Goal: Task Accomplishment & Management: Manage account settings

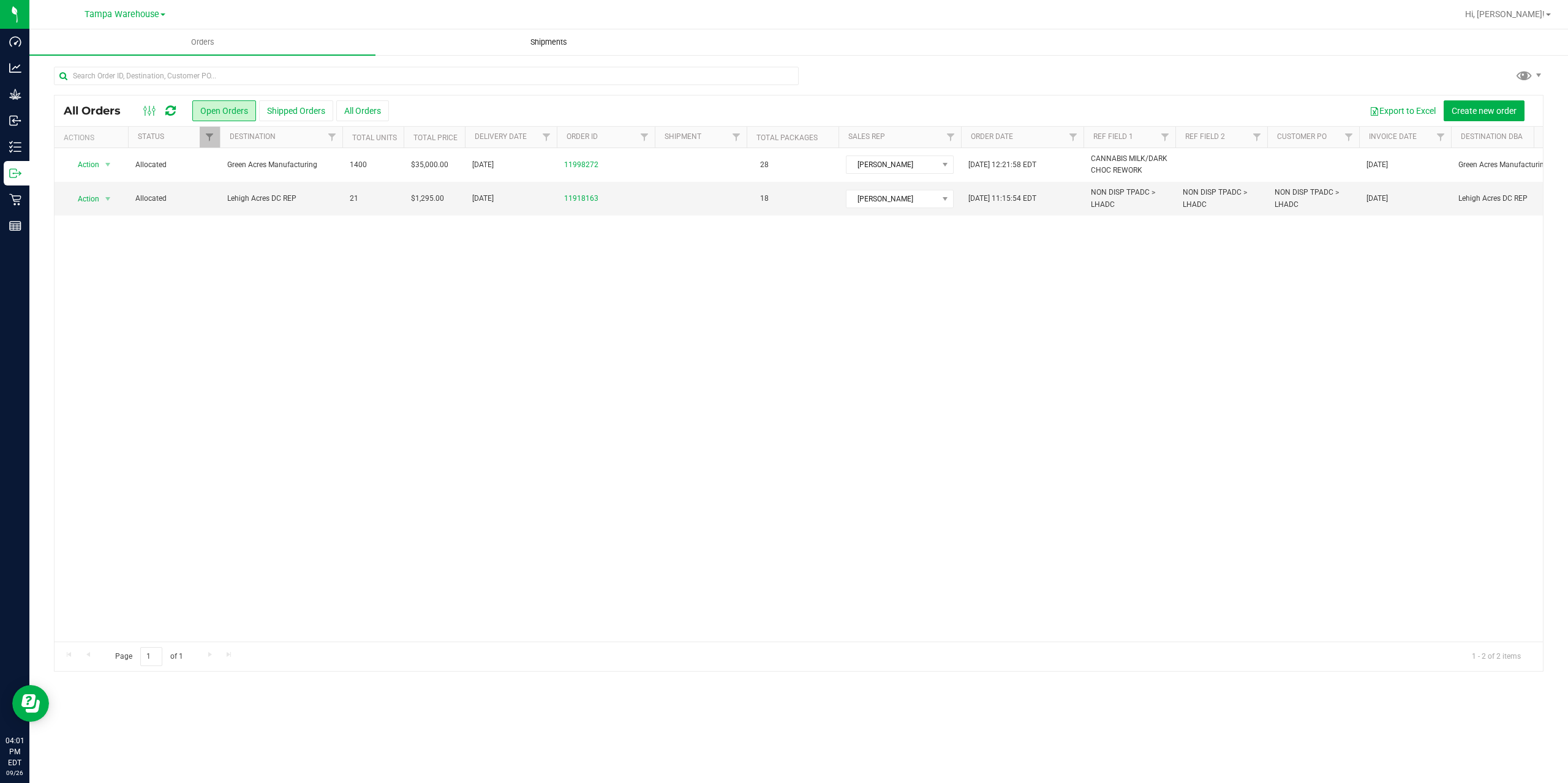
click at [545, 48] on uib-tab-heading "Shipments" at bounding box center [548, 42] width 345 height 24
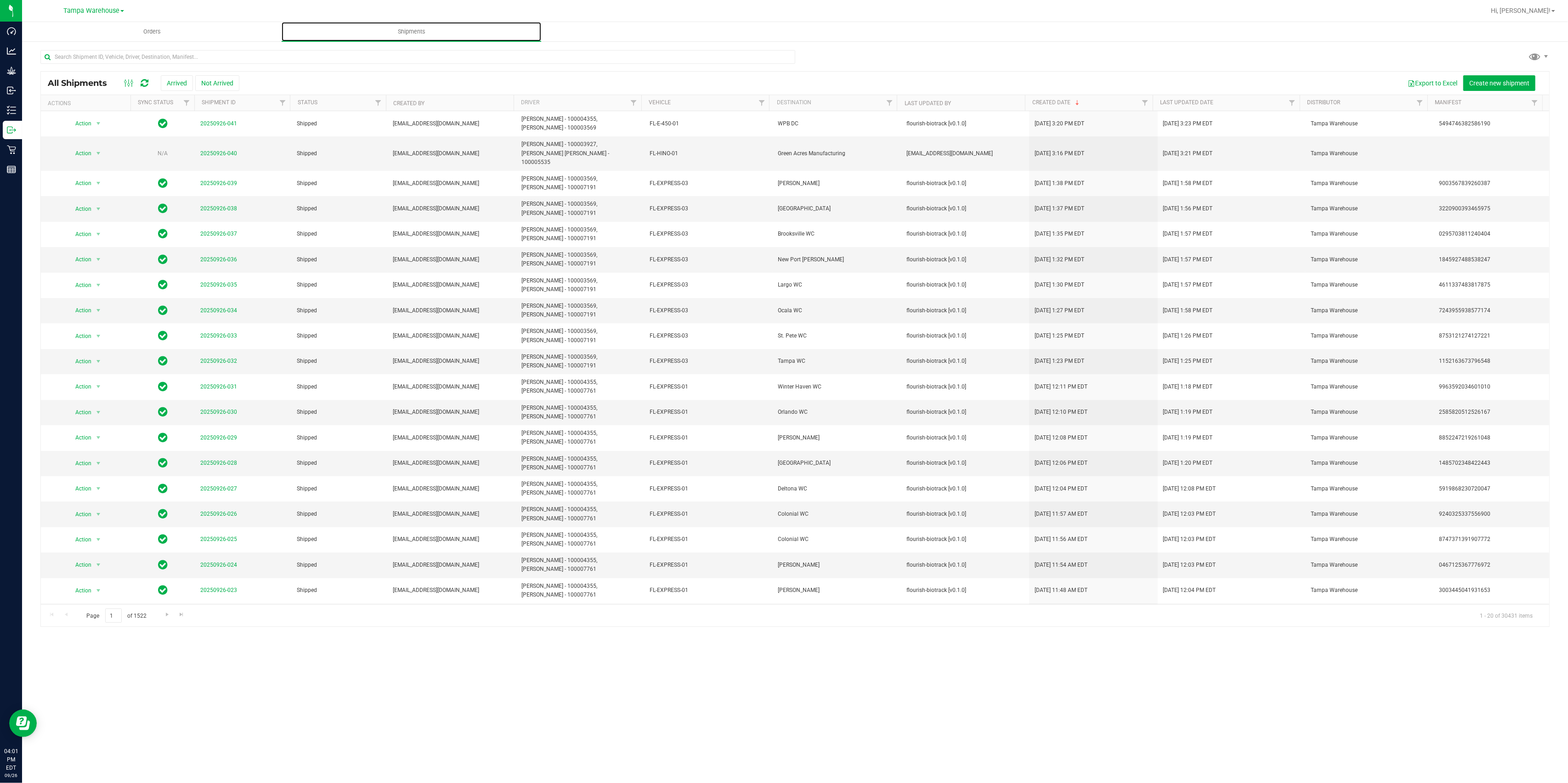
scroll to position [7, 0]
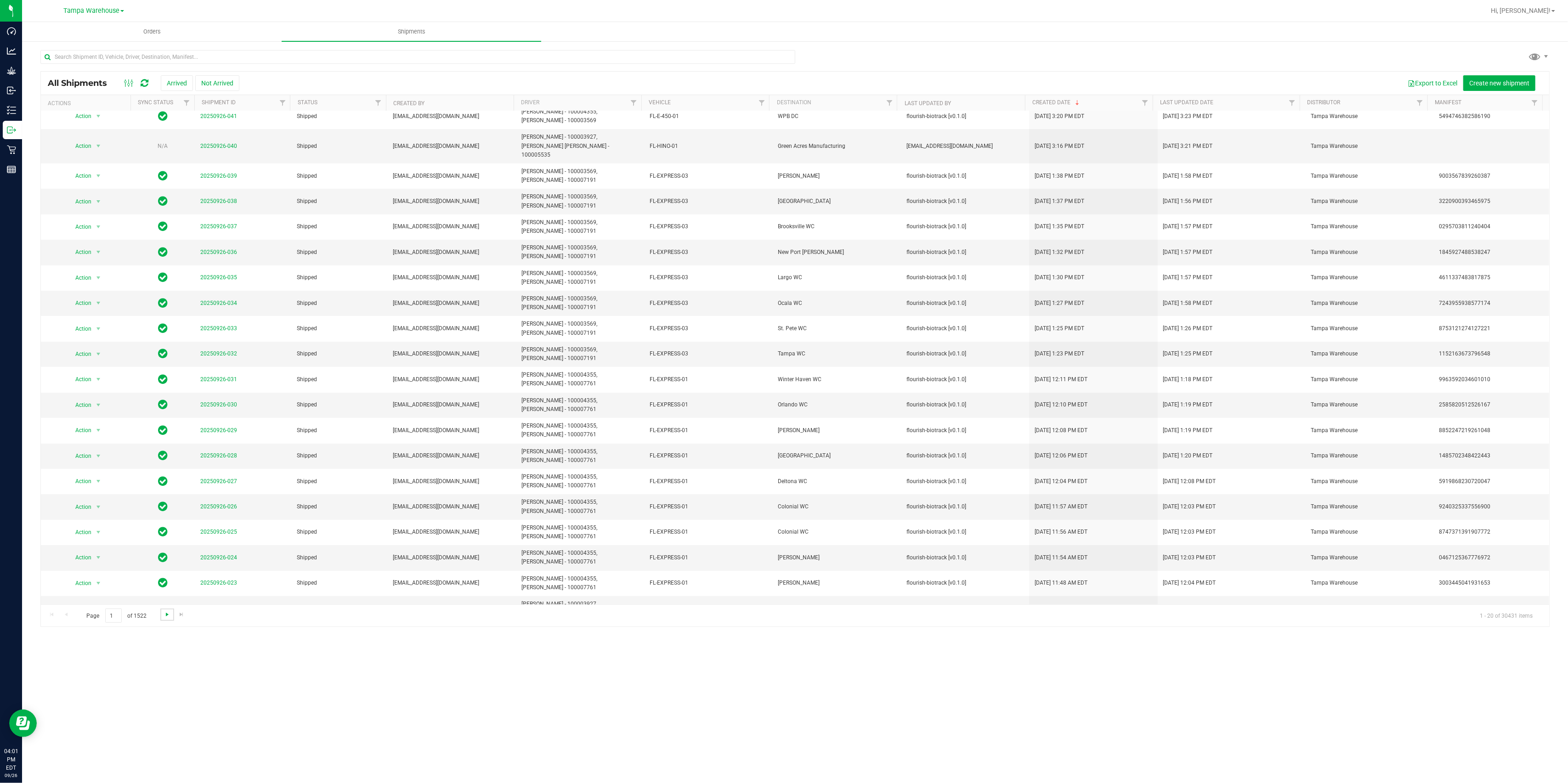
click at [166, 587] on span "Go to the next page" at bounding box center [167, 614] width 7 height 7
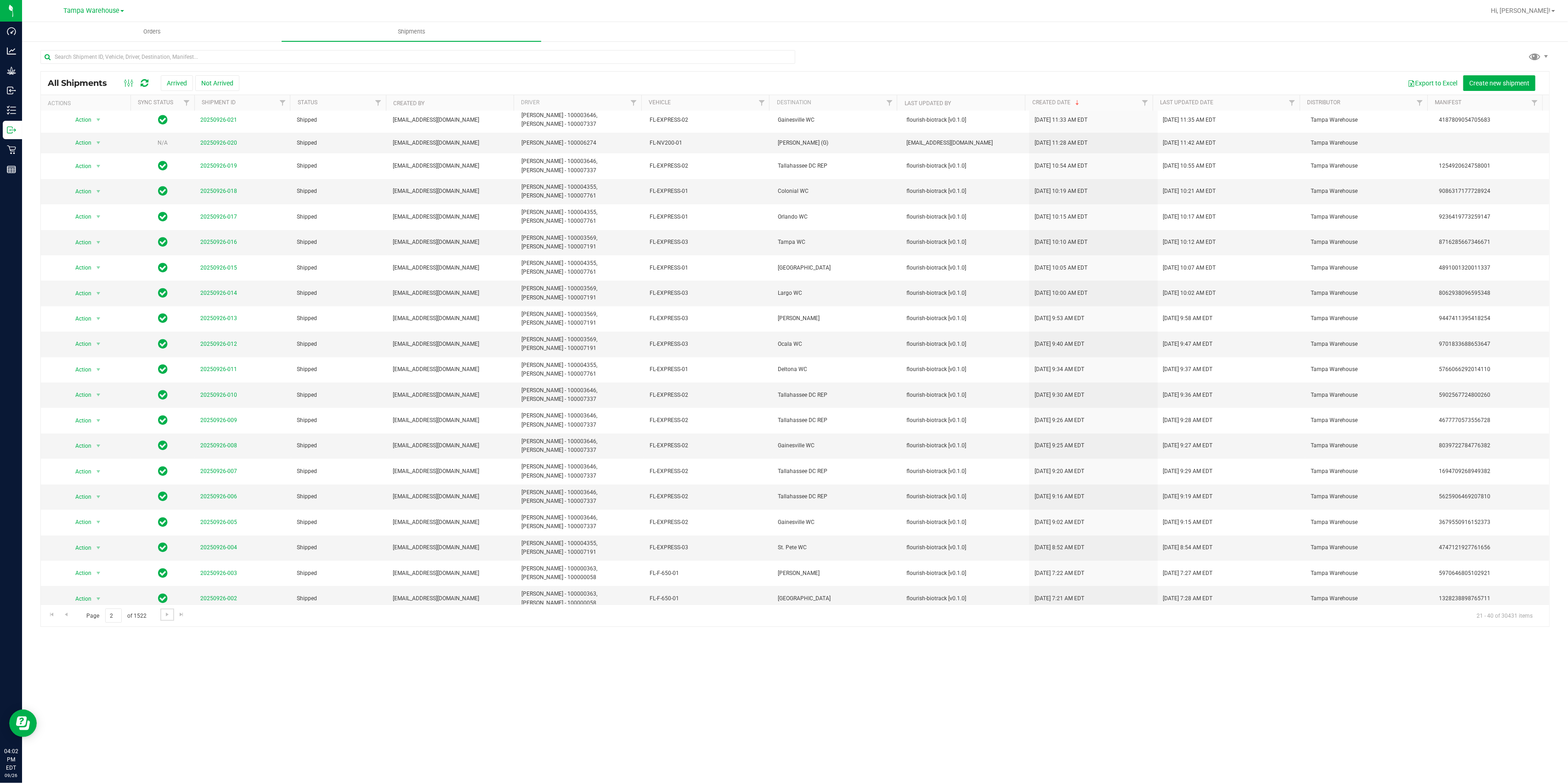
scroll to position [4, 0]
click at [164, 587] on span "Go to the next page" at bounding box center [167, 614] width 7 height 7
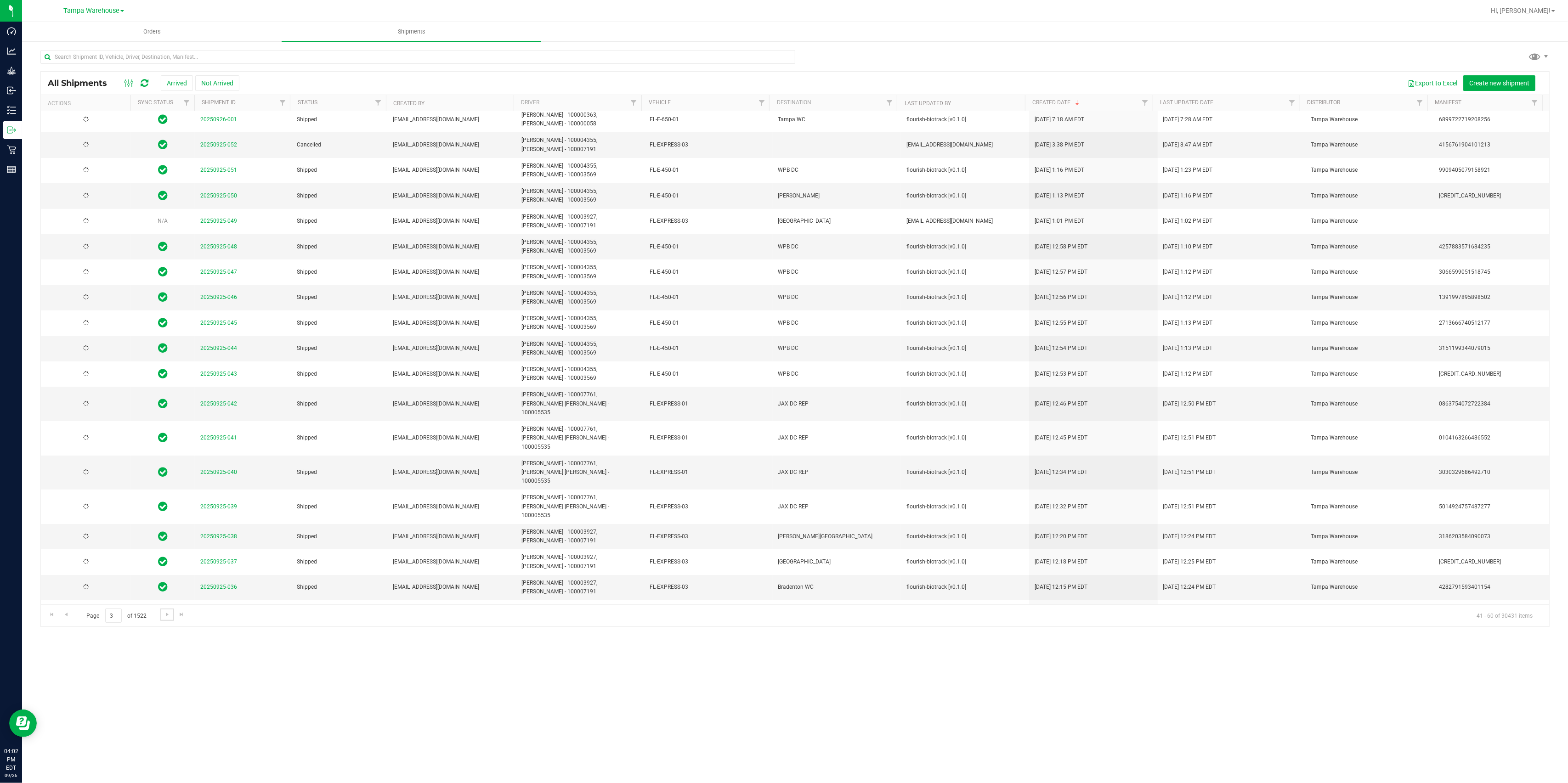
scroll to position [0, 0]
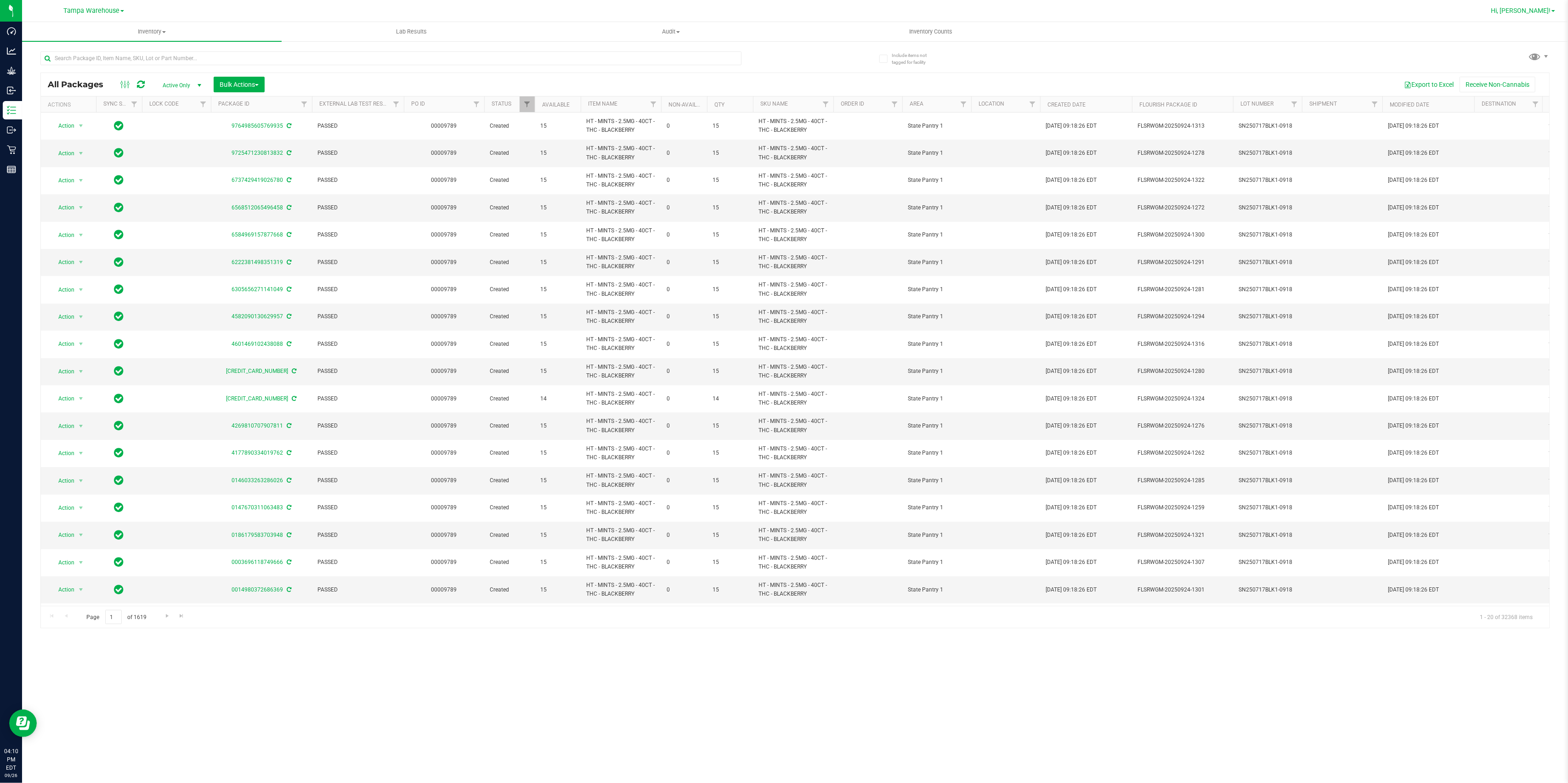
click at [1533, 12] on span "Hi, [PERSON_NAME]!" at bounding box center [1521, 10] width 60 height 7
drag, startPoint x: 1518, startPoint y: 96, endPoint x: 1480, endPoint y: 112, distance: 41.2
click at [1518, 96] on span "Sign Out" at bounding box center [1521, 97] width 27 height 9
